Goal: Find specific page/section: Find specific page/section

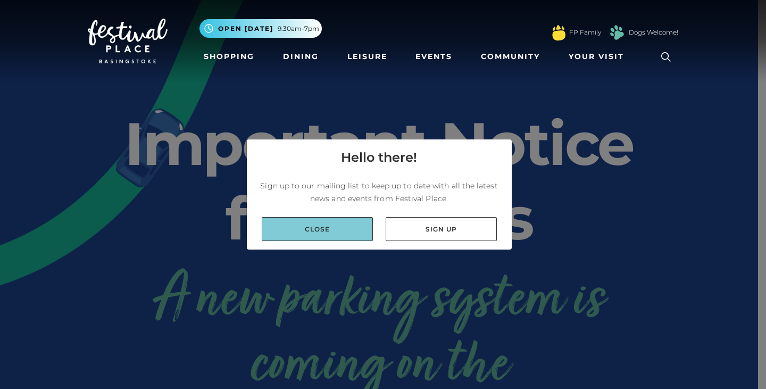
click at [368, 231] on link "Close" at bounding box center [317, 229] width 111 height 24
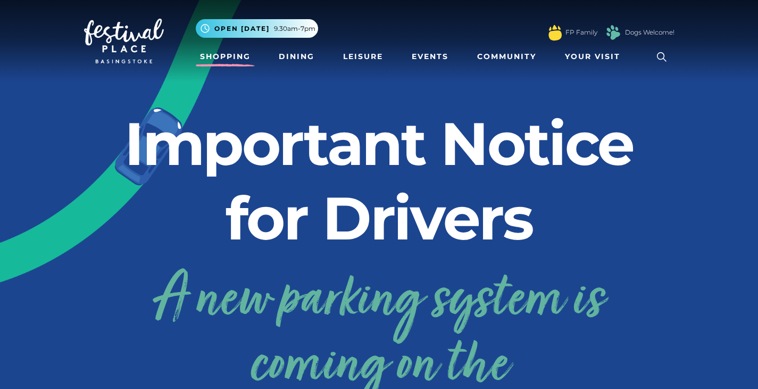
click at [220, 56] on link "Shopping" at bounding box center [225, 57] width 59 height 20
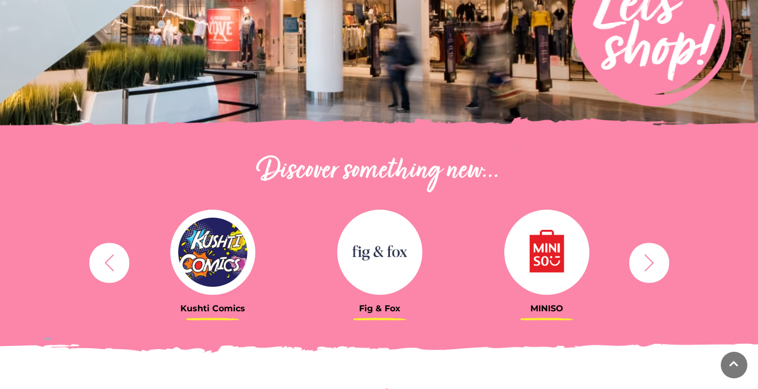
scroll to position [266, 0]
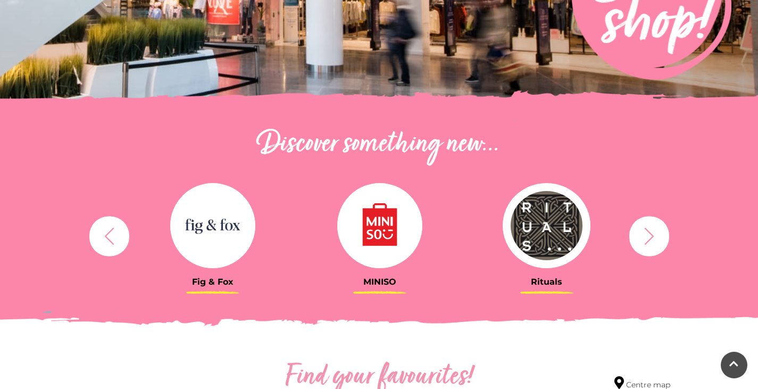
click at [665, 234] on button "button" at bounding box center [649, 236] width 40 height 40
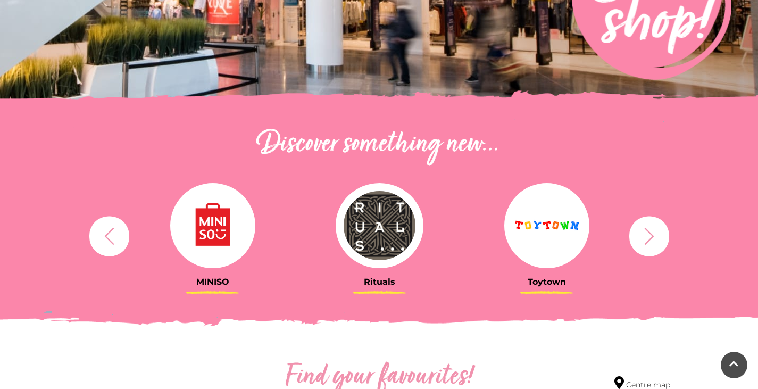
click at [665, 234] on button "button" at bounding box center [649, 236] width 40 height 40
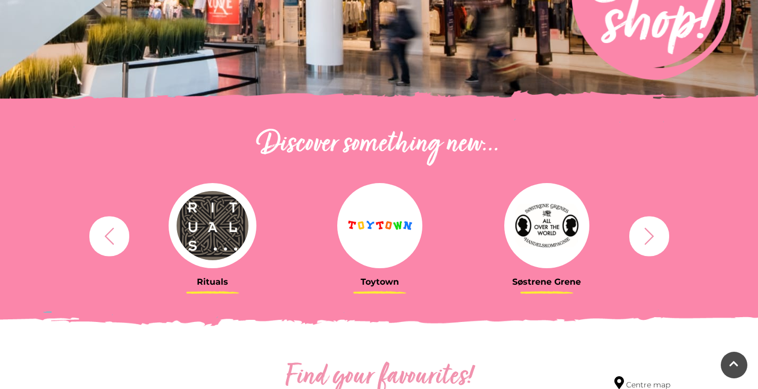
click at [663, 235] on button "button" at bounding box center [649, 236] width 40 height 40
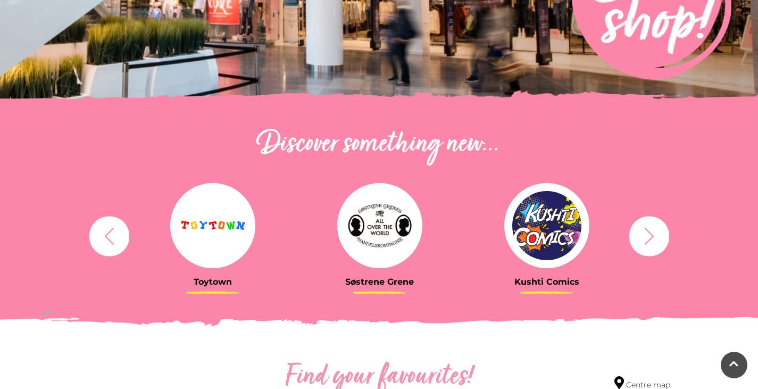
click at [663, 235] on button "button" at bounding box center [649, 236] width 40 height 40
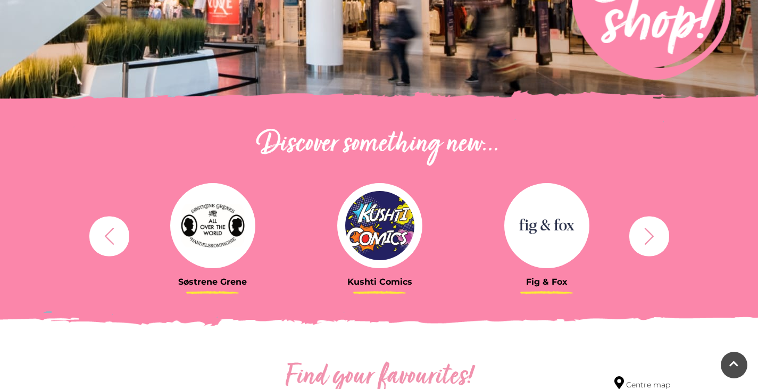
click at [663, 235] on button "button" at bounding box center [649, 236] width 40 height 40
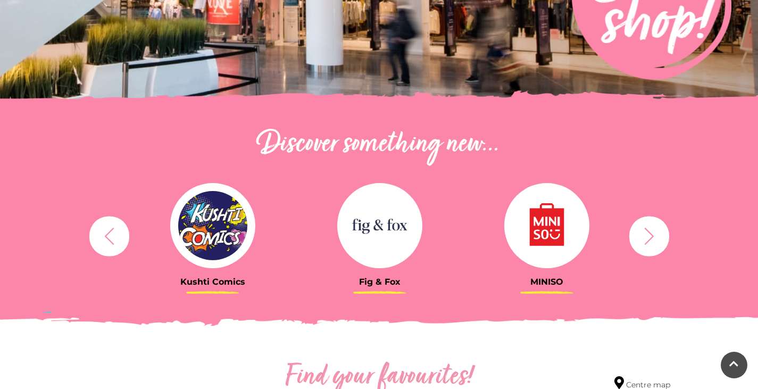
click at [663, 235] on button "button" at bounding box center [649, 236] width 40 height 40
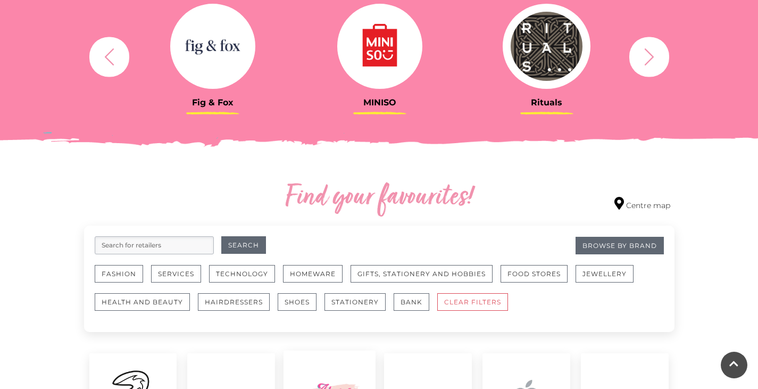
scroll to position [425, 0]
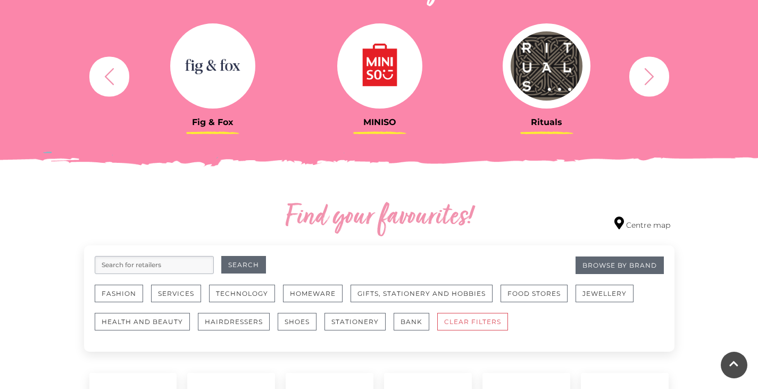
click at [176, 268] on input "search" at bounding box center [154, 265] width 119 height 18
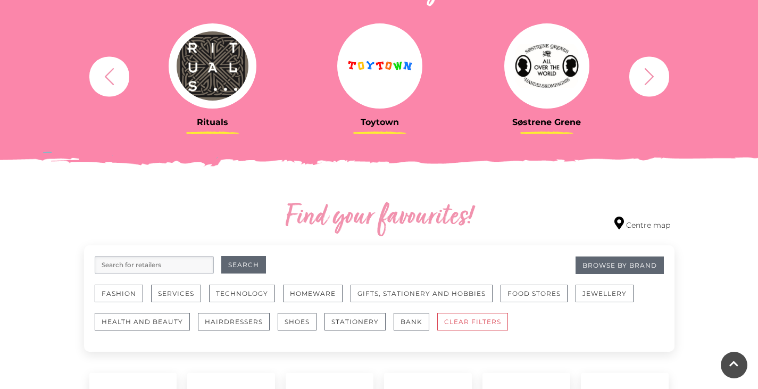
type input "f"
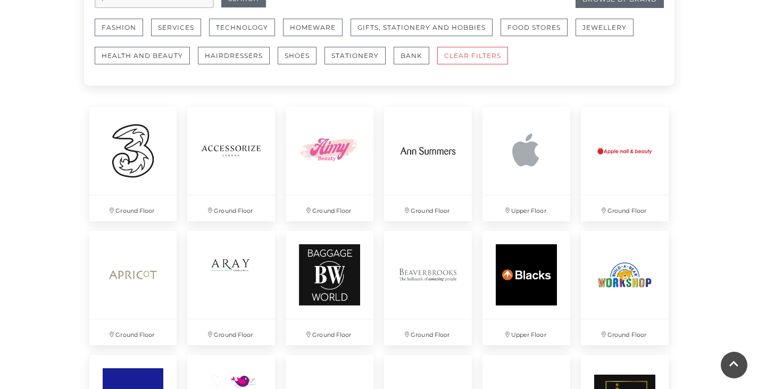
scroll to position [585, 0]
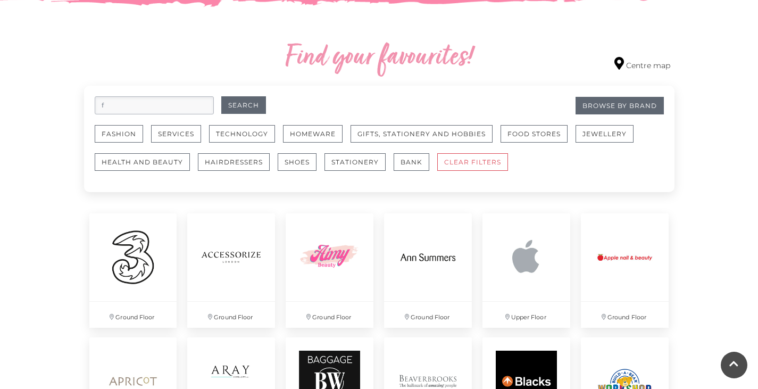
click at [200, 107] on input "f" at bounding box center [154, 105] width 119 height 18
click at [124, 137] on button "Fashion" at bounding box center [119, 134] width 48 height 18
